Goal: Task Accomplishment & Management: Complete application form

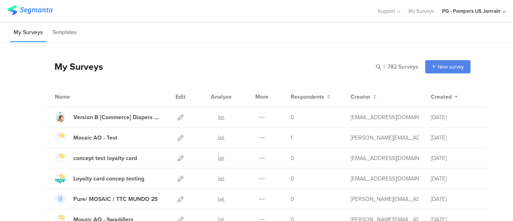
scroll to position [120, 0]
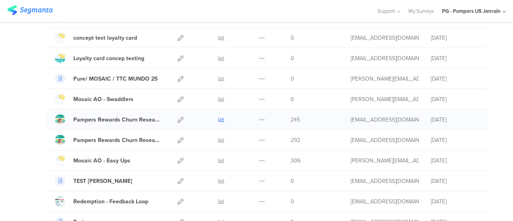
click at [219, 117] on icon at bounding box center [222, 120] width 6 height 6
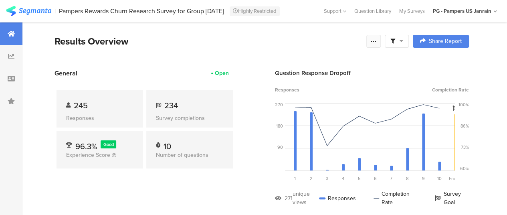
click at [377, 44] on icon at bounding box center [373, 41] width 6 height 6
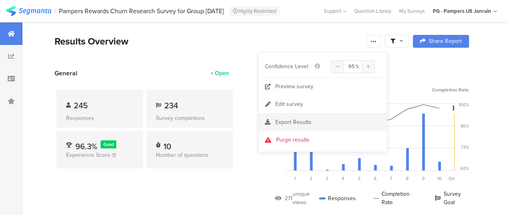
click at [310, 120] on span "Export Results" at bounding box center [293, 122] width 36 height 8
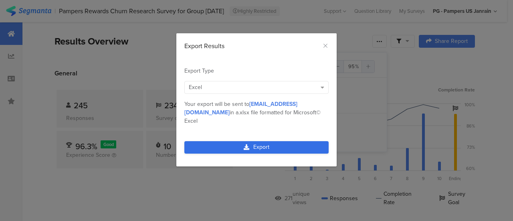
click at [258, 141] on link "Export" at bounding box center [256, 147] width 144 height 12
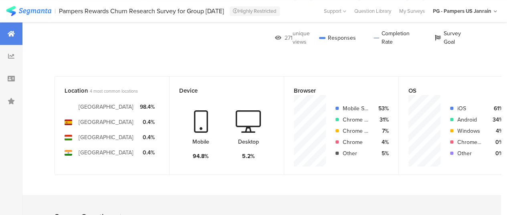
scroll to position [321, 0]
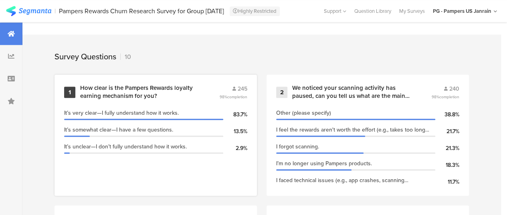
click at [187, 100] on div "How clear is the Pampers Rewards loyalty earning mechanism for you?" at bounding box center [140, 92] width 120 height 16
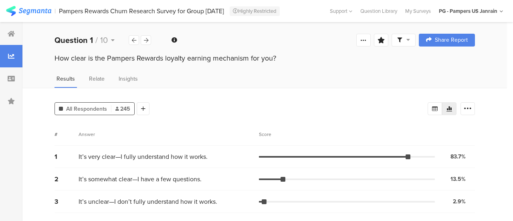
drag, startPoint x: 294, startPoint y: 57, endPoint x: 51, endPoint y: 61, distance: 242.2
click at [51, 61] on div "How clear is the Pampers Rewards loyalty earning mechanism for you?" at bounding box center [264, 59] width 485 height 13
click at [143, 39] on div at bounding box center [146, 40] width 10 height 10
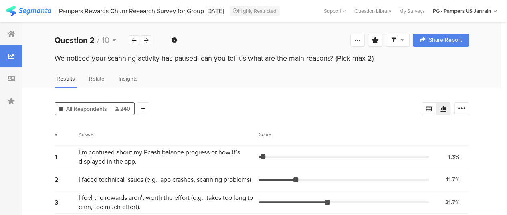
drag, startPoint x: 392, startPoint y: 59, endPoint x: 54, endPoint y: 65, distance: 338.5
click at [54, 65] on div "We noticed your scanning activity has paused, can you tell us what are the main…" at bounding box center [261, 59] width 479 height 13
click at [160, 74] on div "We noticed your scanning activity has paused, can you tell us what are the main…" at bounding box center [261, 66] width 479 height 26
drag, startPoint x: 377, startPoint y: 60, endPoint x: 43, endPoint y: 60, distance: 333.2
click at [43, 60] on div "We noticed your scanning activity has paused, can you tell us what are the main…" at bounding box center [261, 59] width 479 height 13
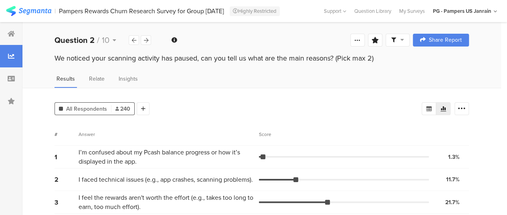
copy div "We noticed your scanning activity has paused, can you tell us what are the main…"
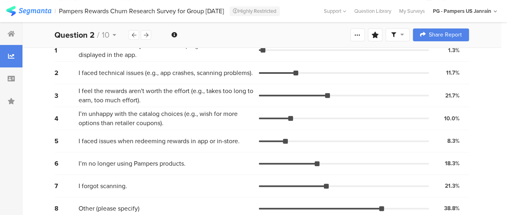
scroll to position [119, 0]
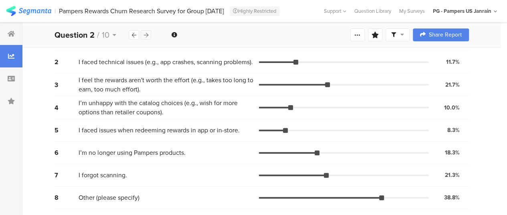
click at [146, 37] on icon at bounding box center [146, 34] width 4 height 5
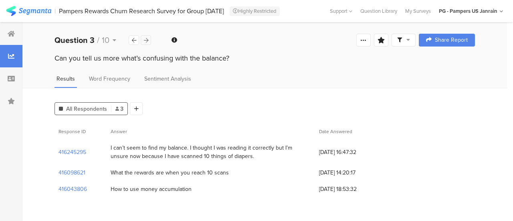
click at [147, 39] on icon at bounding box center [146, 40] width 4 height 5
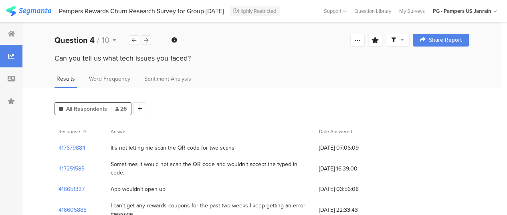
click at [146, 40] on icon at bounding box center [146, 40] width 4 height 5
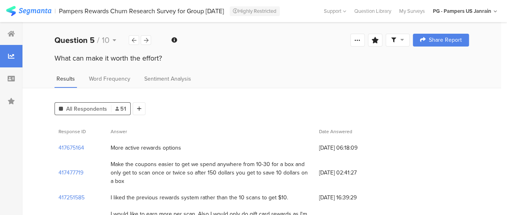
drag, startPoint x: 171, startPoint y: 55, endPoint x: 49, endPoint y: 62, distance: 122.5
click at [49, 62] on div "What can make it worth the effort?" at bounding box center [261, 59] width 479 height 13
copy div "What can make it worth the effort?"
click at [147, 40] on icon at bounding box center [146, 40] width 4 height 5
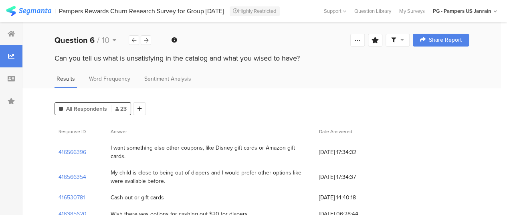
drag, startPoint x: 305, startPoint y: 59, endPoint x: 52, endPoint y: 62, distance: 252.6
click at [52, 62] on div "Can you tell us what is unsatisfying in the catalog and what you wised to have?" at bounding box center [261, 59] width 479 height 13
copy div "Can you tell us what is unsatisfying in the catalog and what you wised to have?"
click at [144, 43] on div at bounding box center [146, 40] width 10 height 10
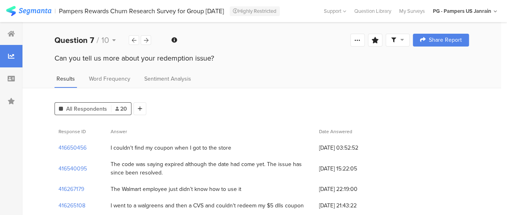
drag, startPoint x: 222, startPoint y: 59, endPoint x: 12, endPoint y: 60, distance: 210.5
click at [217, 57] on div "Can you tell us more about your redemption issue?" at bounding box center [262, 58] width 415 height 10
drag, startPoint x: 216, startPoint y: 59, endPoint x: 51, endPoint y: 58, distance: 165.2
click at [51, 58] on div "Can you tell us more about your redemption issue?" at bounding box center [261, 59] width 479 height 13
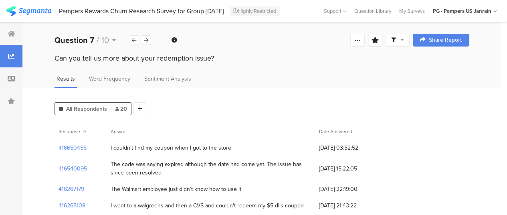
copy div "Can you tell us more about your redemption issue?"
click at [148, 40] on icon at bounding box center [146, 40] width 4 height 5
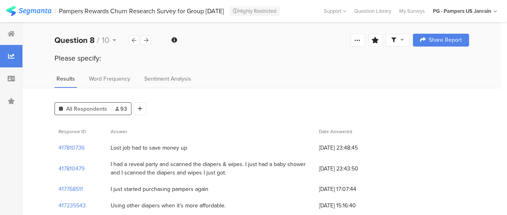
drag, startPoint x: 102, startPoint y: 59, endPoint x: 49, endPoint y: 59, distance: 52.5
click at [49, 59] on div "Please specify:" at bounding box center [261, 59] width 479 height 13
copy div "Please specify:"
click at [145, 38] on icon at bounding box center [146, 40] width 4 height 5
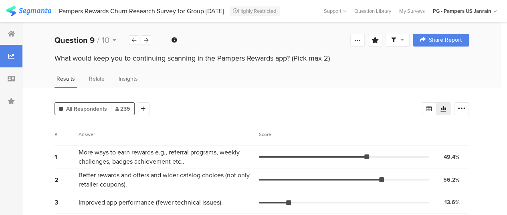
drag, startPoint x: 320, startPoint y: 60, endPoint x: 56, endPoint y: 61, distance: 264.2
click at [56, 61] on div "What would keep you to continuing scanning in the Pampers Rewards app? (Pick ma…" at bounding box center [262, 58] width 415 height 10
copy div "What would keep you to continuing scanning in the Pampers Rewards app? (Pick ma…"
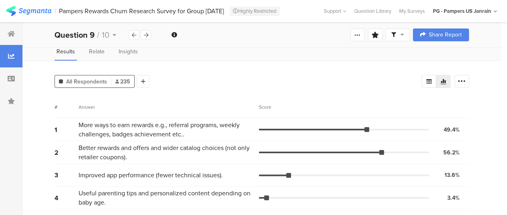
scroll to position [75, 0]
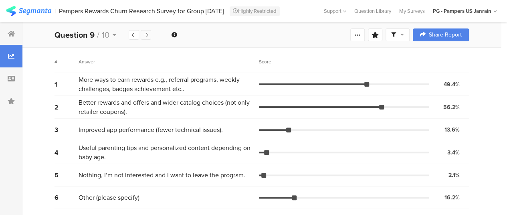
click at [148, 35] on icon at bounding box center [146, 34] width 4 height 5
